Goal: Check status

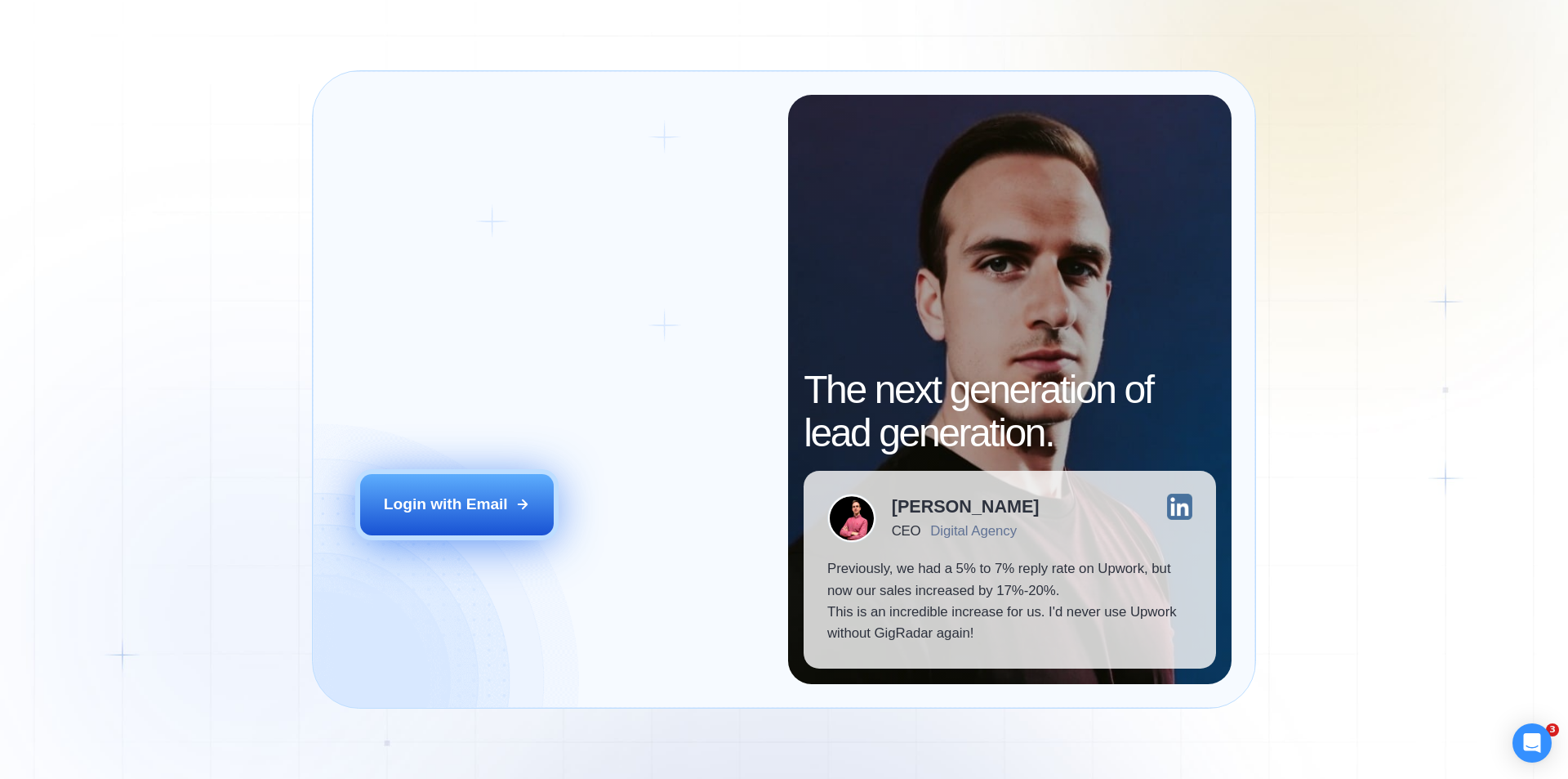
click at [454, 509] on div "Login with Email" at bounding box center [446, 504] width 124 height 22
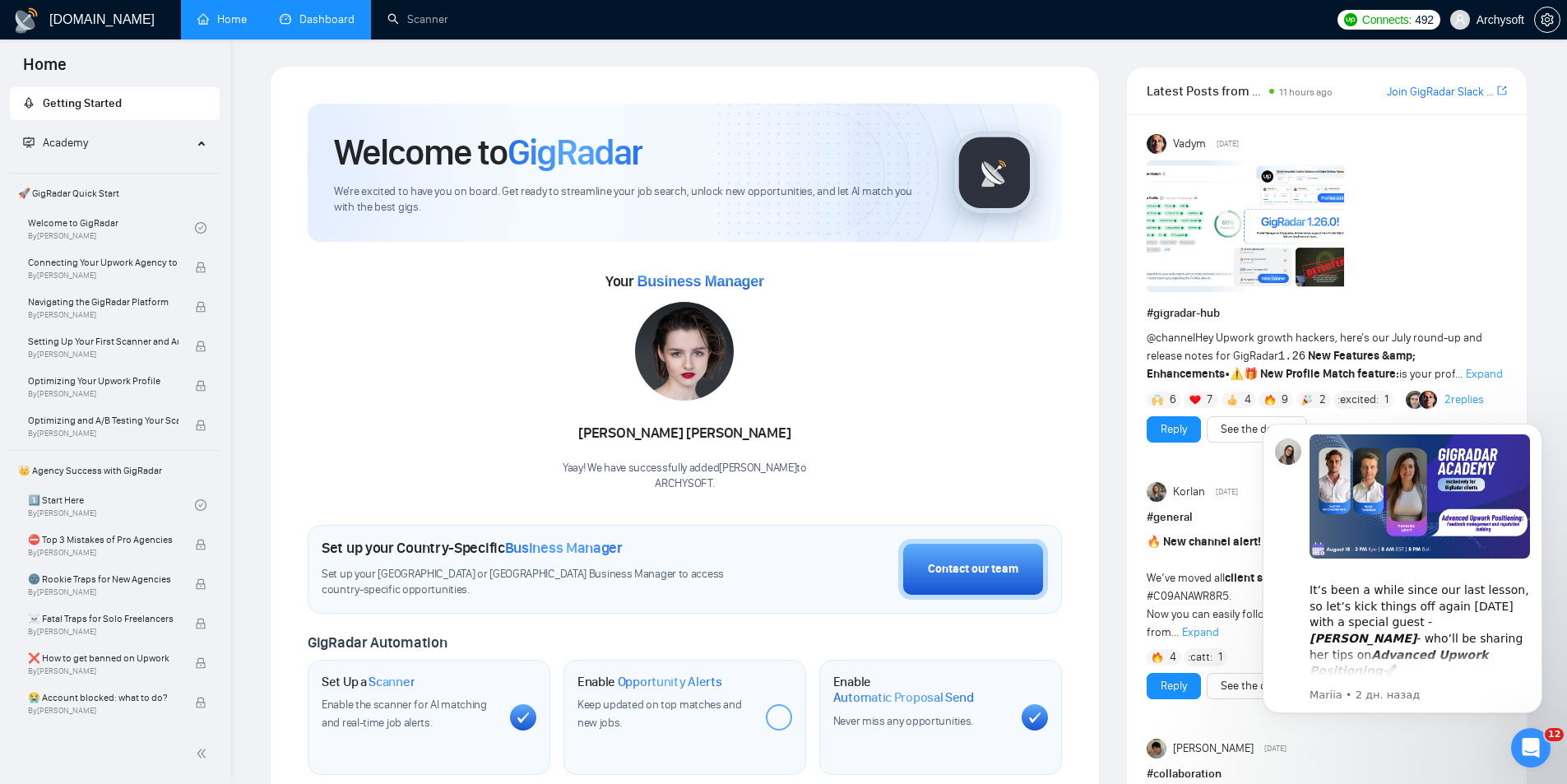
click at [320, 24] on link "Dashboard" at bounding box center [317, 19] width 74 height 14
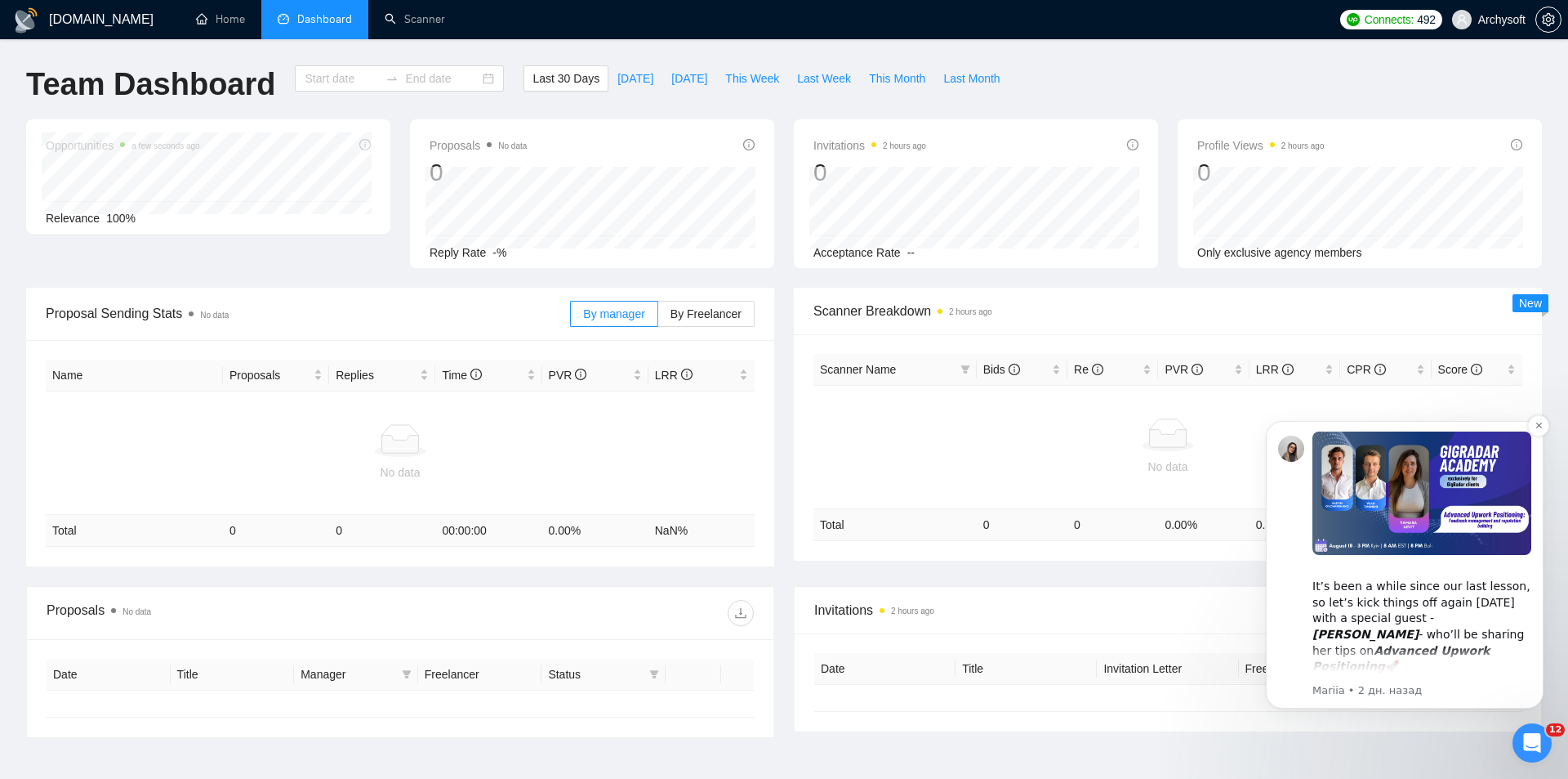
type input "2025-07-21"
type input "2025-08-20"
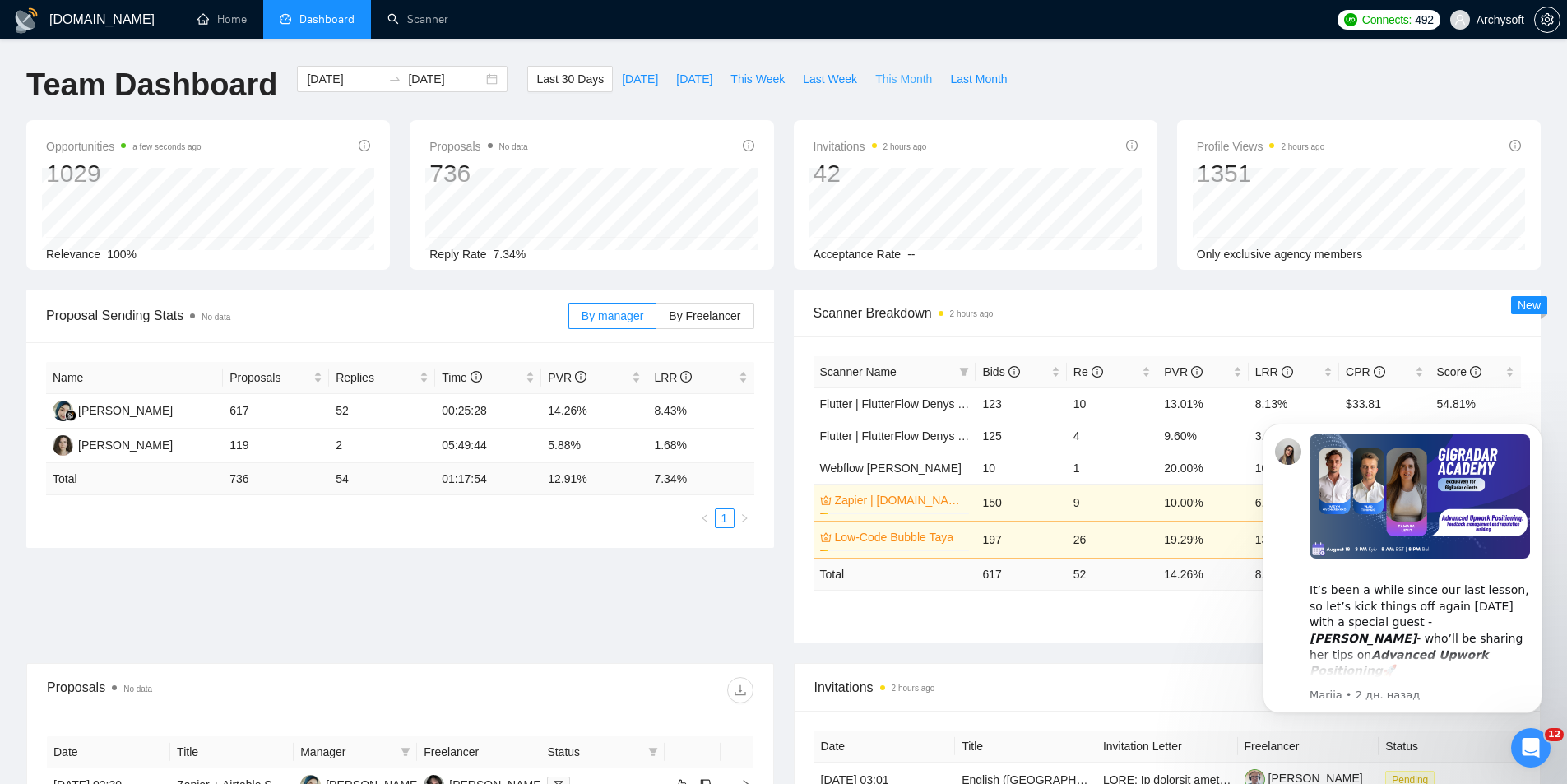
click at [882, 86] on span "This Month" at bounding box center [903, 79] width 57 height 18
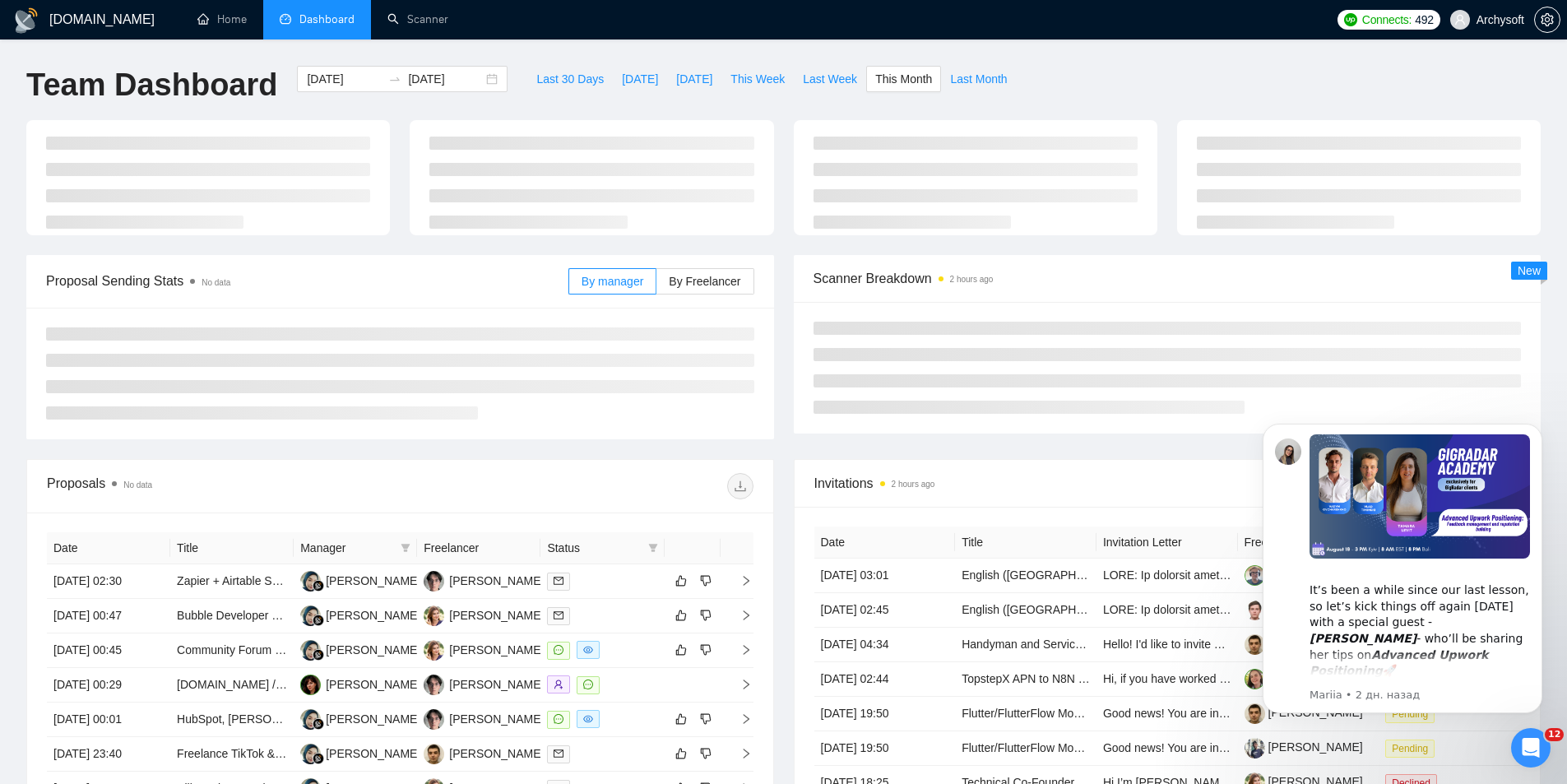
type input "2025-08-01"
type input "2025-08-31"
